Goal: Information Seeking & Learning: Learn about a topic

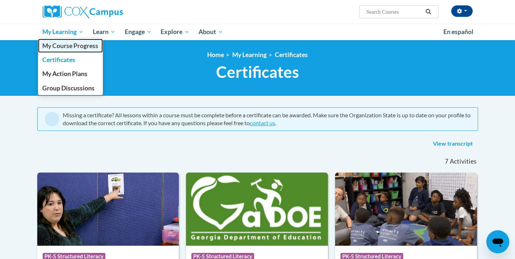
click at [72, 49] on span "My Course Progress" at bounding box center [70, 46] width 56 height 8
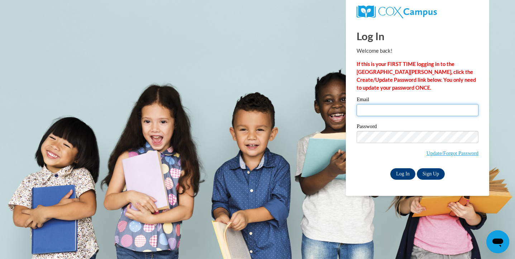
type input "millarda@wauwatosa.k12.wi.us"
click at [401, 172] on input "Log In" at bounding box center [402, 173] width 25 height 11
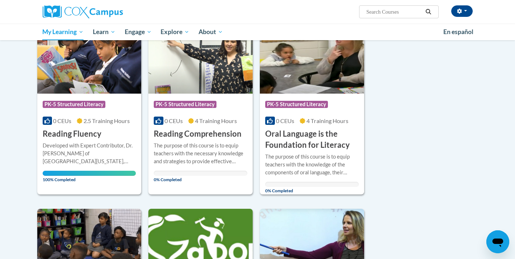
scroll to position [297, 0]
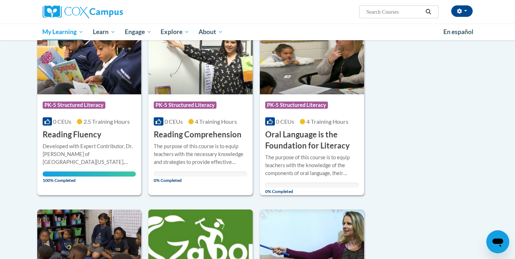
click at [228, 140] on div "More Info Open The purpose of this course is to equip teachers with the necessa…" at bounding box center [200, 161] width 104 height 42
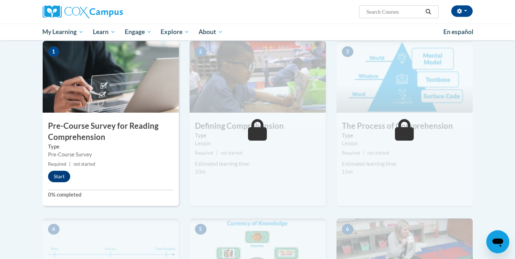
scroll to position [146, 0]
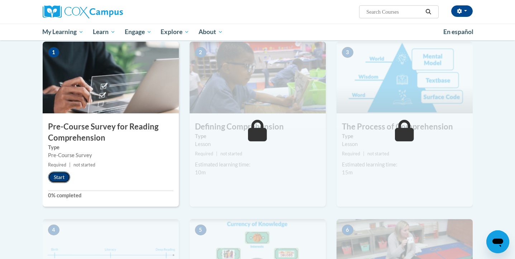
click at [54, 174] on button "Start" at bounding box center [59, 176] width 22 height 11
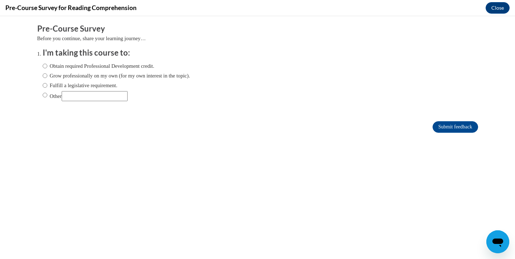
scroll to position [0, 0]
click at [46, 66] on input "Obtain required Professional Development credit." at bounding box center [45, 66] width 5 height 8
radio input "true"
click at [445, 127] on input "Submit feedback" at bounding box center [455, 126] width 45 height 11
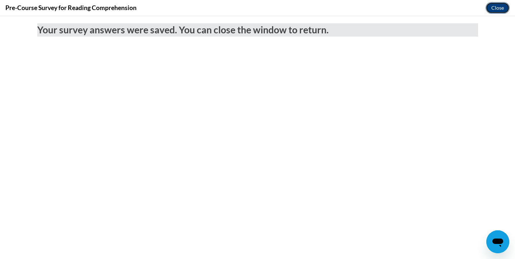
click at [500, 8] on button "Close" at bounding box center [498, 7] width 24 height 11
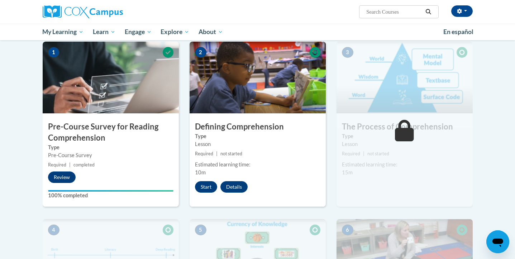
click at [198, 176] on div "Estimated learning time: 10m" at bounding box center [258, 169] width 136 height 16
click at [199, 179] on div "2 Defining Comprehension Type Lesson Required | not started Estimated learning …" at bounding box center [258, 124] width 136 height 165
click at [204, 184] on button "Start" at bounding box center [206, 186] width 22 height 11
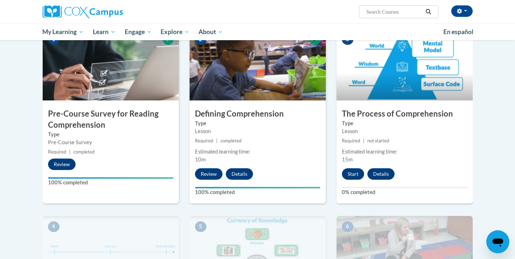
scroll to position [159, 0]
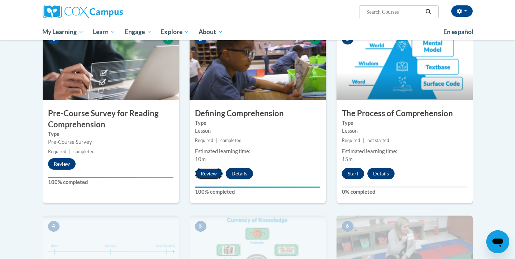
click at [209, 171] on button "Review" at bounding box center [209, 173] width 28 height 11
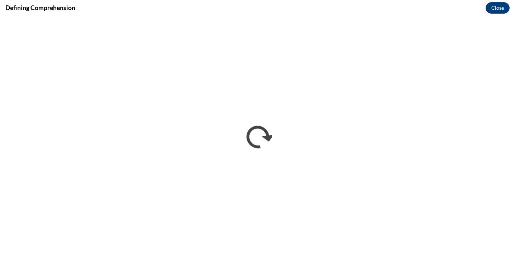
scroll to position [0, 0]
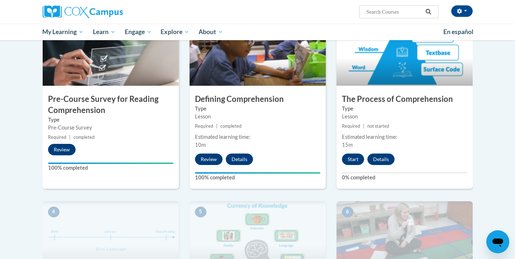
scroll to position [175, 0]
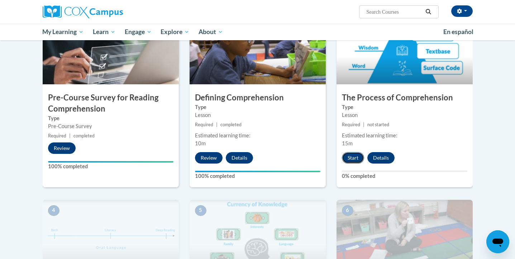
click at [351, 159] on button "Start" at bounding box center [353, 157] width 22 height 11
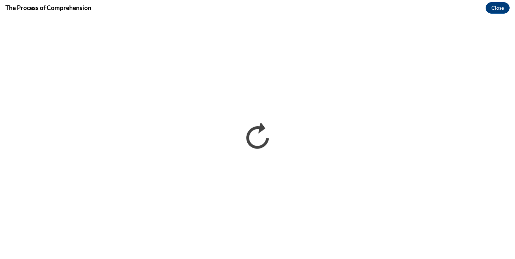
scroll to position [0, 0]
